Goal: Task Accomplishment & Management: Complete application form

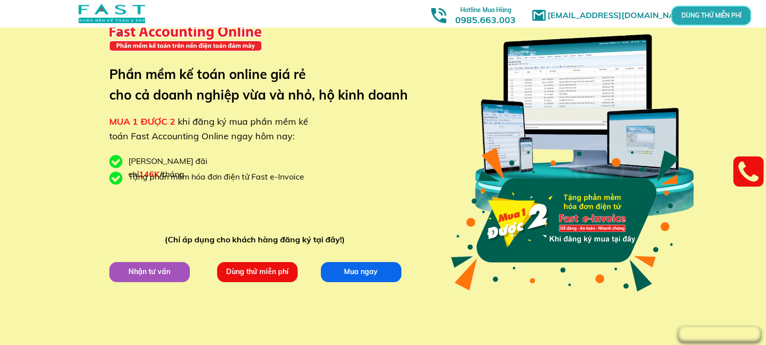
scroll to position [50, 0]
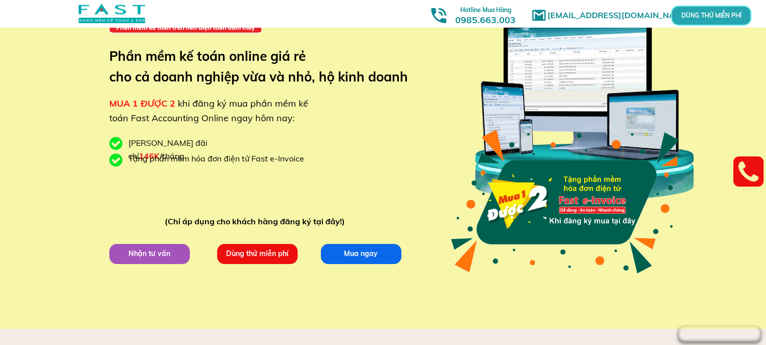
click at [238, 258] on p "Dùng thử miễn phí" at bounding box center [257, 254] width 81 height 20
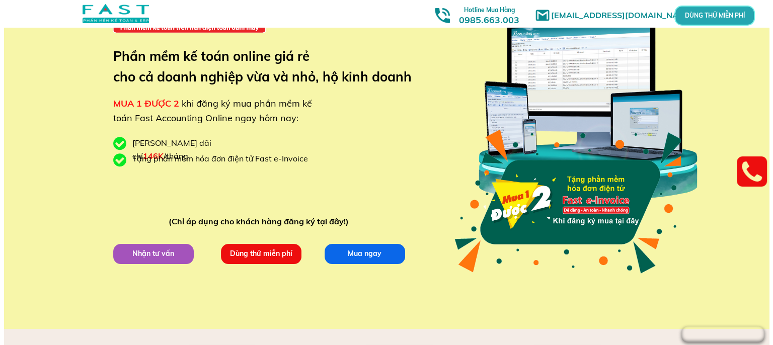
scroll to position [0, 0]
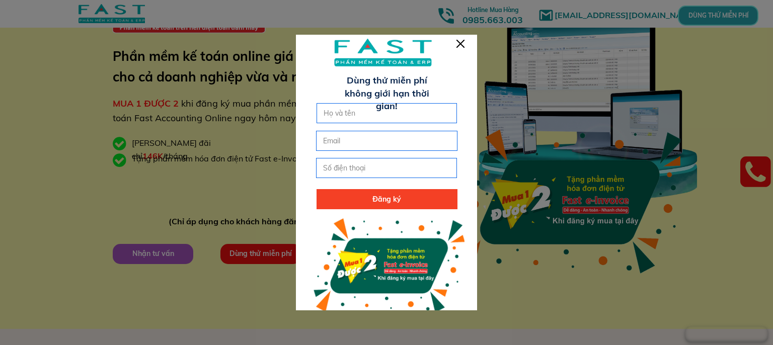
click at [351, 117] on input "text" at bounding box center [387, 113] width 132 height 19
type input "[EMAIL_ADDRESS][DOMAIN_NAME]"
drag, startPoint x: 423, startPoint y: 114, endPoint x: 224, endPoint y: 108, distance: 198.9
type input "d"
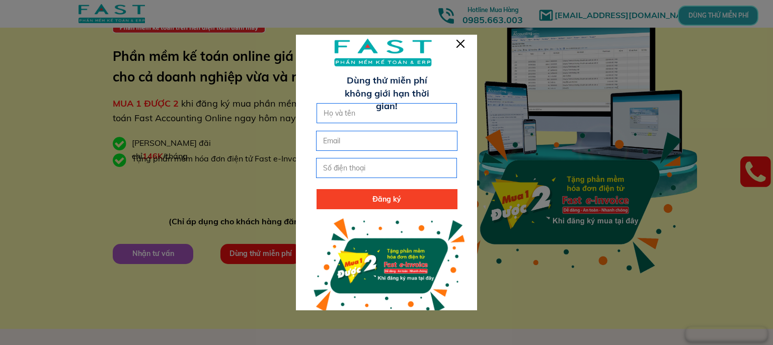
type input "đ"
type input "Do Thi [MEDICAL_DATA]"
click at [347, 145] on input "email" at bounding box center [387, 140] width 132 height 19
paste input "[EMAIL_ADDRESS][DOMAIN_NAME]"
type input "[EMAIL_ADDRESS][DOMAIN_NAME]"
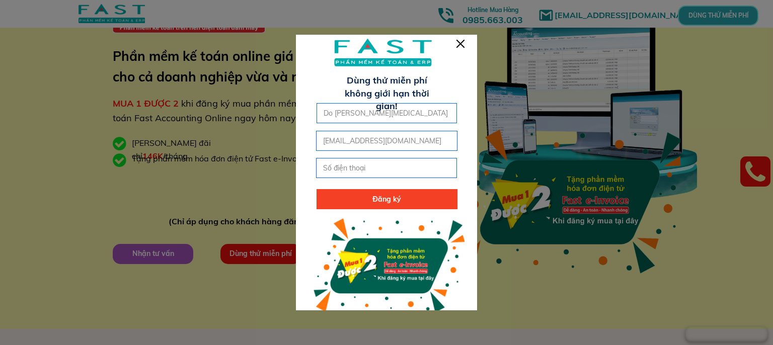
click at [356, 168] on input "tel" at bounding box center [387, 168] width 132 height 19
type input "0363721126"
click at [379, 197] on p "Đăng ký" at bounding box center [387, 199] width 141 height 20
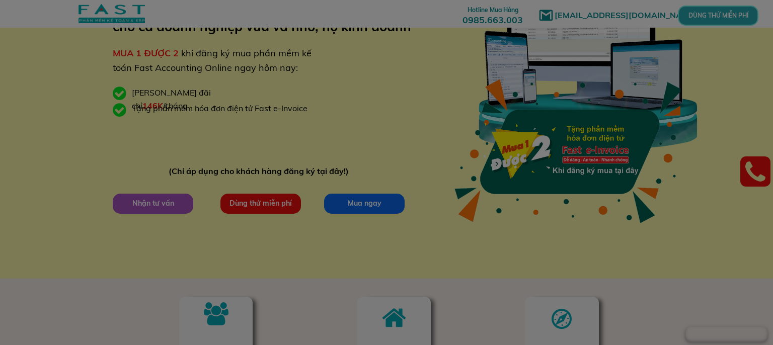
click at [236, 205] on div at bounding box center [370, 209] width 521 height 180
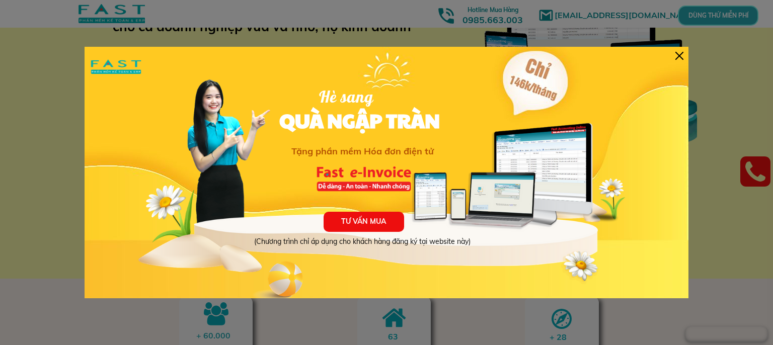
click at [678, 53] on div at bounding box center [680, 56] width 8 height 8
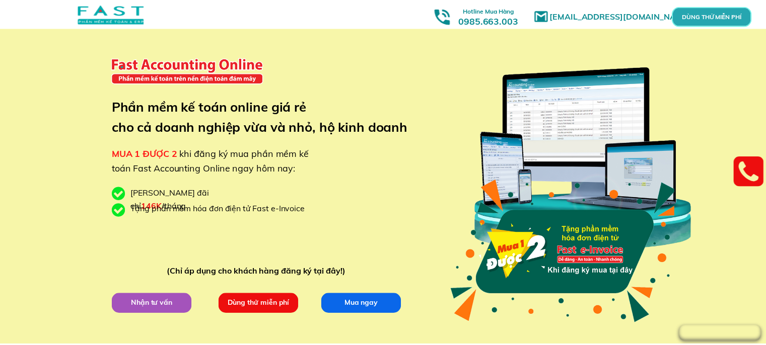
scroll to position [101, 0]
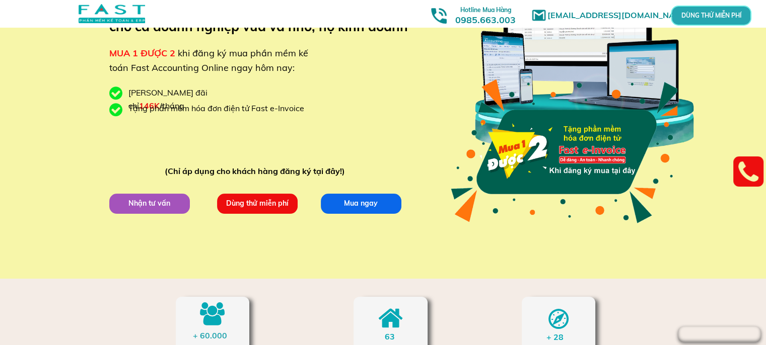
click at [286, 201] on p "Dùng thử miễn phí" at bounding box center [256, 203] width 81 height 20
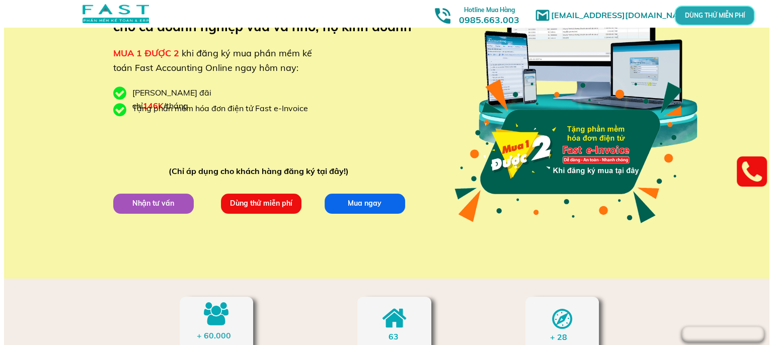
scroll to position [0, 0]
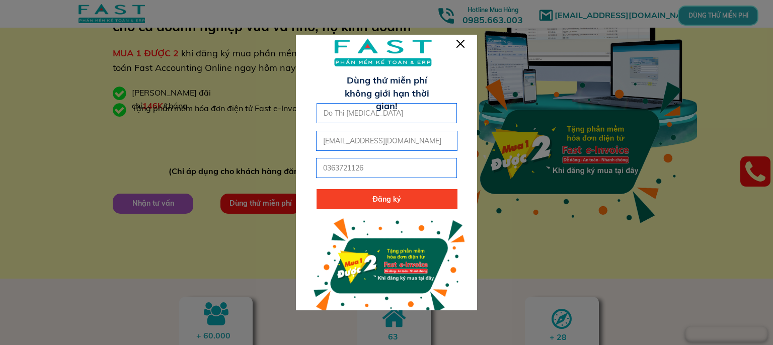
click at [374, 199] on p "Đăng ký" at bounding box center [387, 199] width 141 height 20
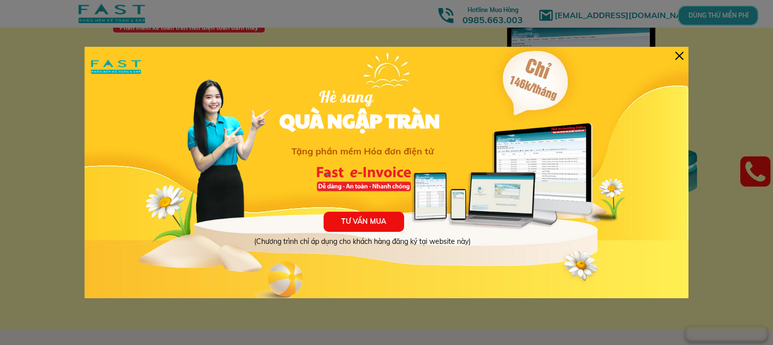
click at [677, 56] on div at bounding box center [680, 56] width 8 height 8
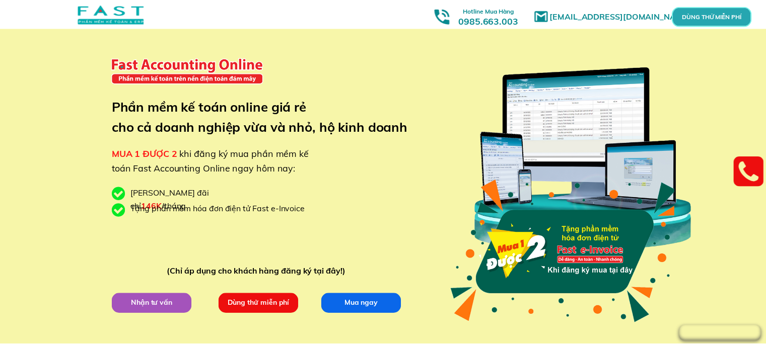
scroll to position [50, 0]
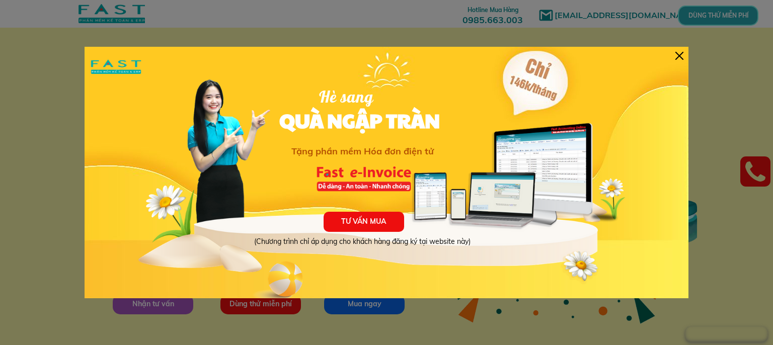
click at [679, 54] on div at bounding box center [680, 56] width 8 height 8
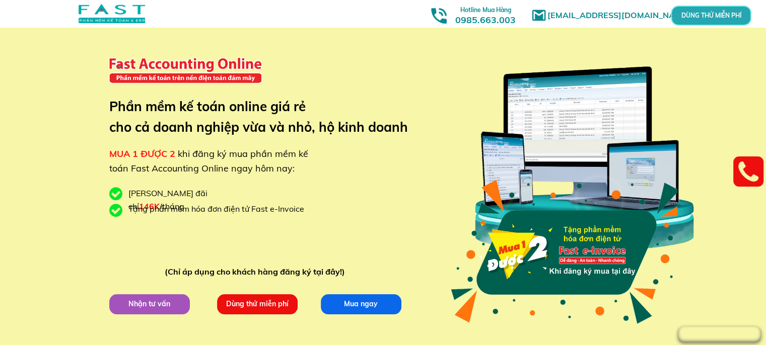
click at [258, 296] on p "Dùng thử miễn phí" at bounding box center [256, 304] width 81 height 20
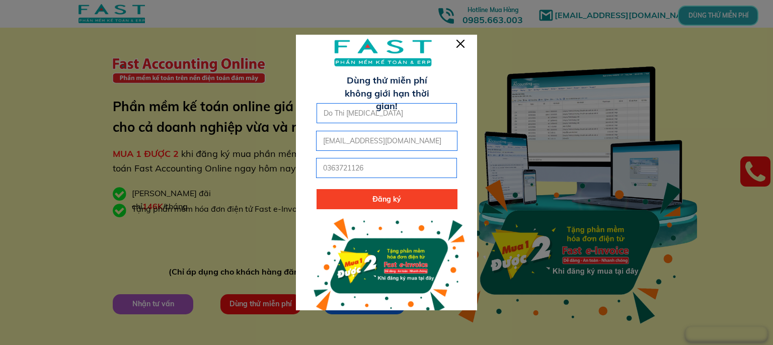
click at [350, 203] on p "Đăng ký" at bounding box center [387, 199] width 141 height 20
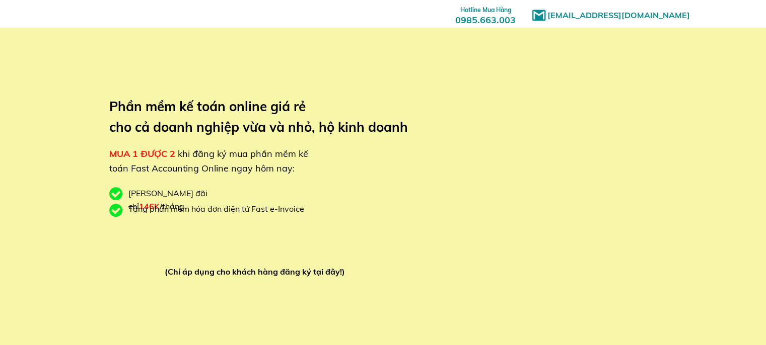
type input "Do Thi [MEDICAL_DATA]"
type input "[EMAIL_ADDRESS][DOMAIN_NAME]"
type input "0363721126"
type input "Do Thi [MEDICAL_DATA]"
type input "[EMAIL_ADDRESS][DOMAIN_NAME]"
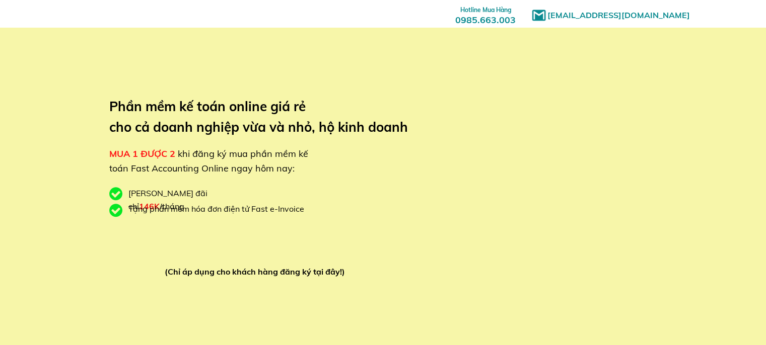
type input "0363721126"
type input "Do Thi [MEDICAL_DATA]"
type input "[EMAIL_ADDRESS][DOMAIN_NAME]"
type input "0363721126"
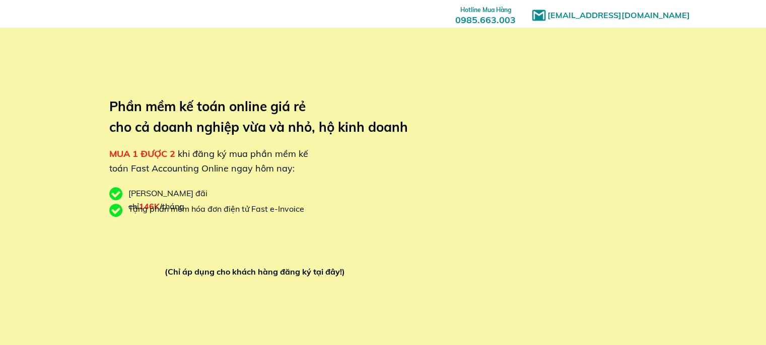
type input "Do Thi [MEDICAL_DATA]"
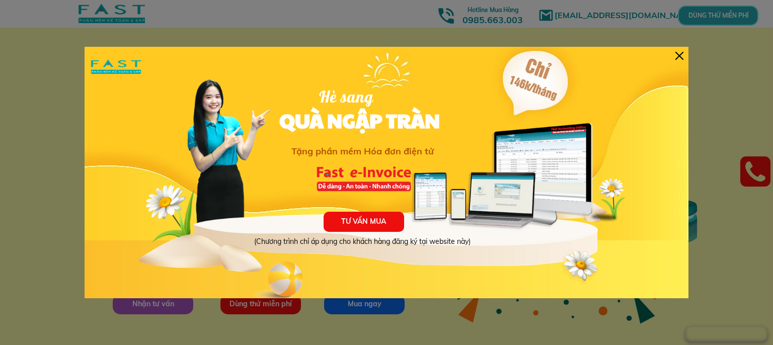
click at [680, 52] on div at bounding box center [680, 56] width 8 height 8
